Goal: Information Seeking & Learning: Learn about a topic

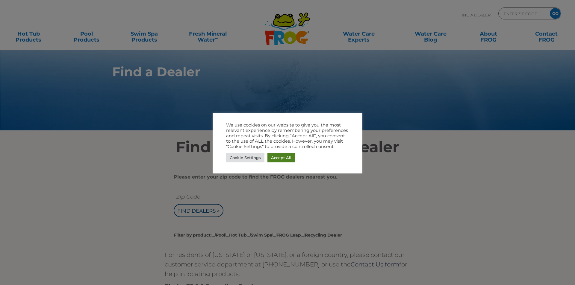
click at [277, 157] on link "Accept All" at bounding box center [281, 157] width 28 height 9
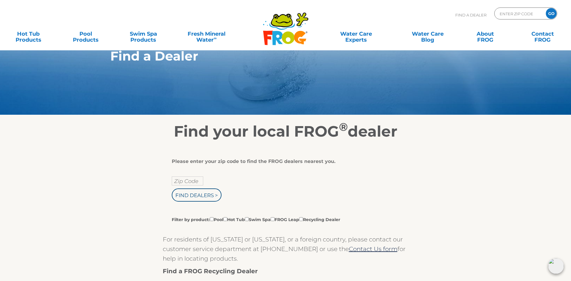
scroll to position [30, 0]
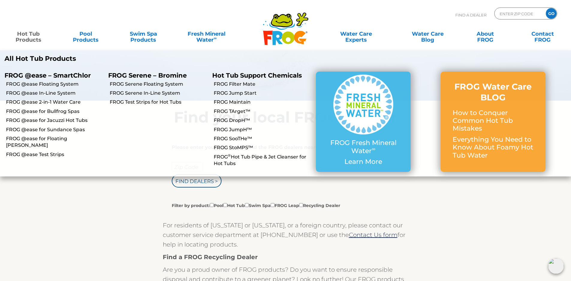
click at [27, 37] on link "Hot Tub Products" at bounding box center [28, 34] width 45 height 12
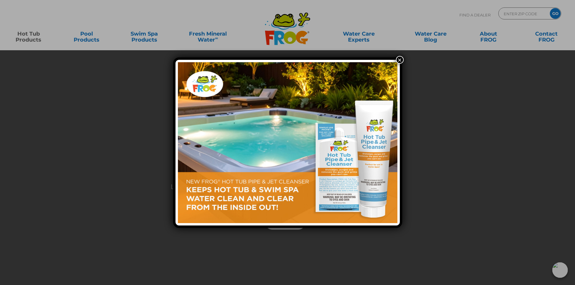
click at [398, 59] on button "×" at bounding box center [400, 60] width 8 height 8
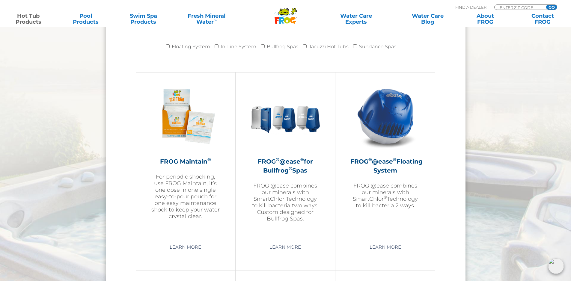
scroll to position [599, 0]
